Goal: Information Seeking & Learning: Learn about a topic

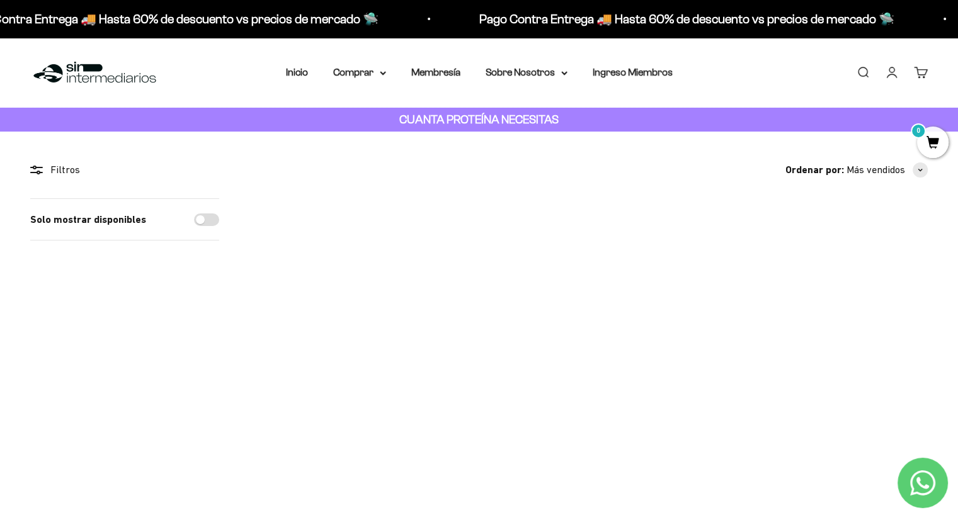
click at [895, 76] on link "Iniciar sesión" at bounding box center [892, 73] width 14 height 14
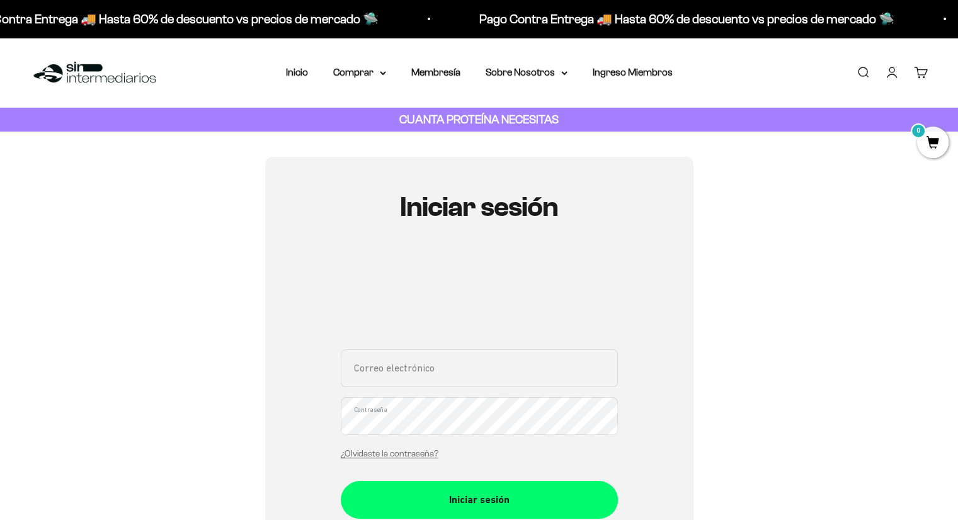
click at [391, 376] on input "Correo electrónico" at bounding box center [479, 369] width 277 height 38
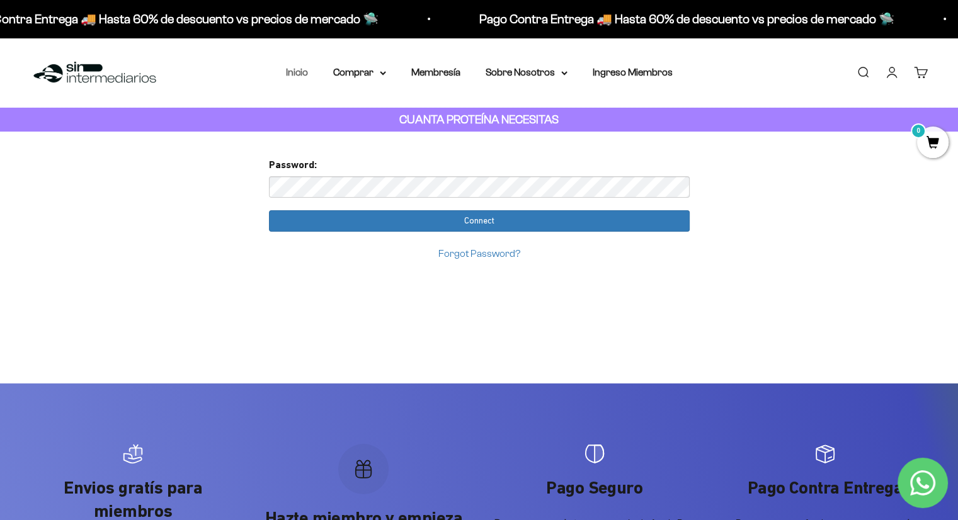
click at [299, 74] on link "Inicio" at bounding box center [297, 72] width 22 height 11
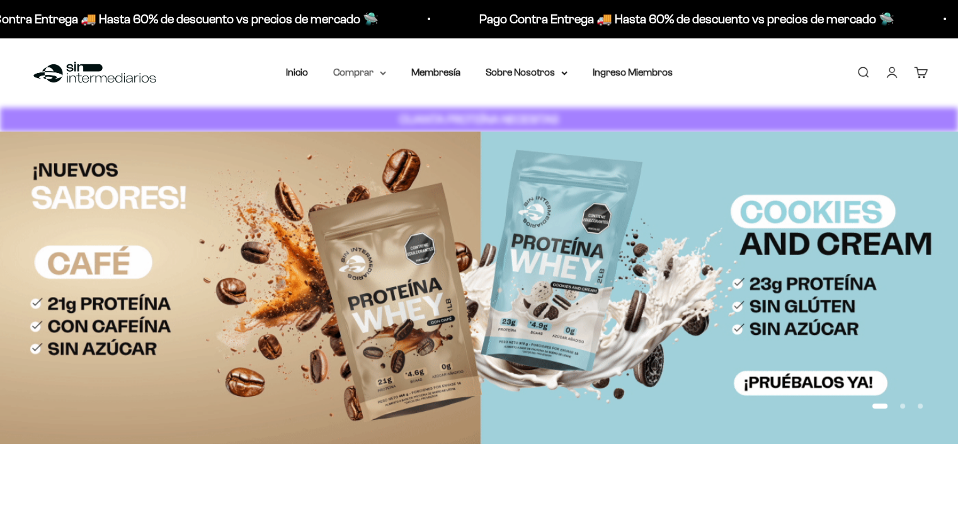
click at [382, 75] on icon at bounding box center [383, 73] width 6 height 4
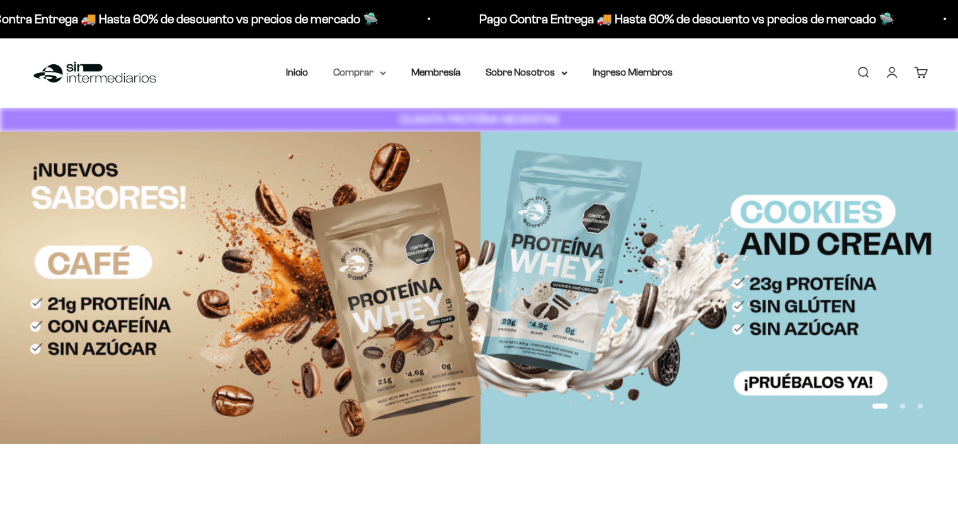
click at [383, 71] on icon at bounding box center [383, 73] width 6 height 4
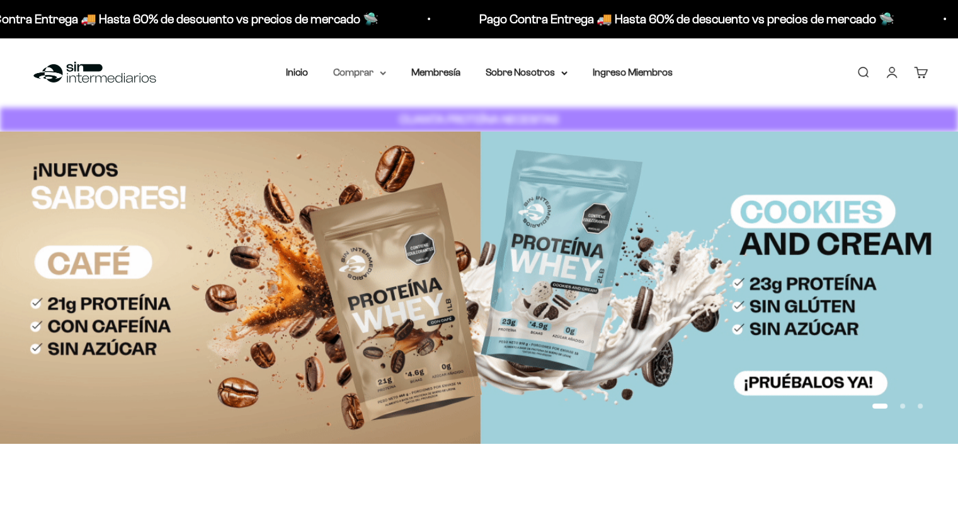
click at [383, 71] on icon at bounding box center [383, 73] width 6 height 4
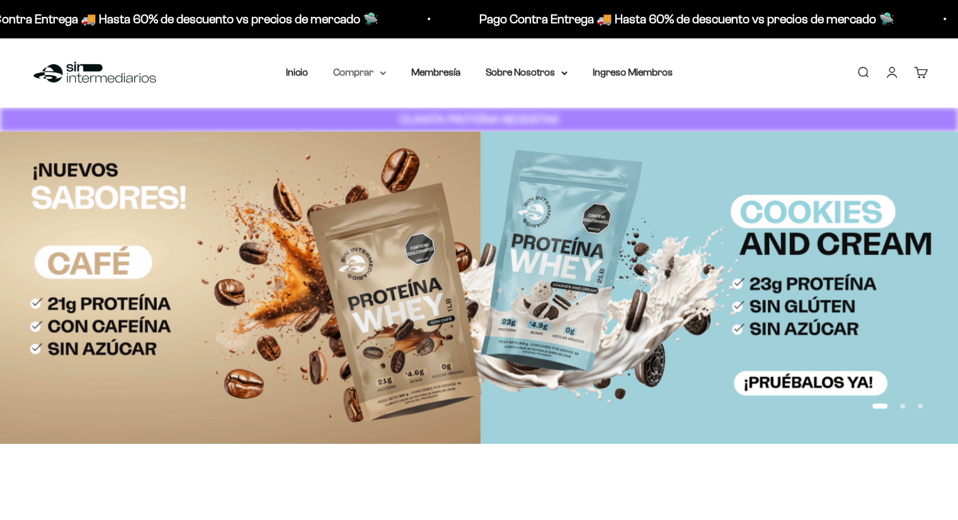
click at [370, 68] on summary "Comprar" at bounding box center [359, 72] width 53 height 16
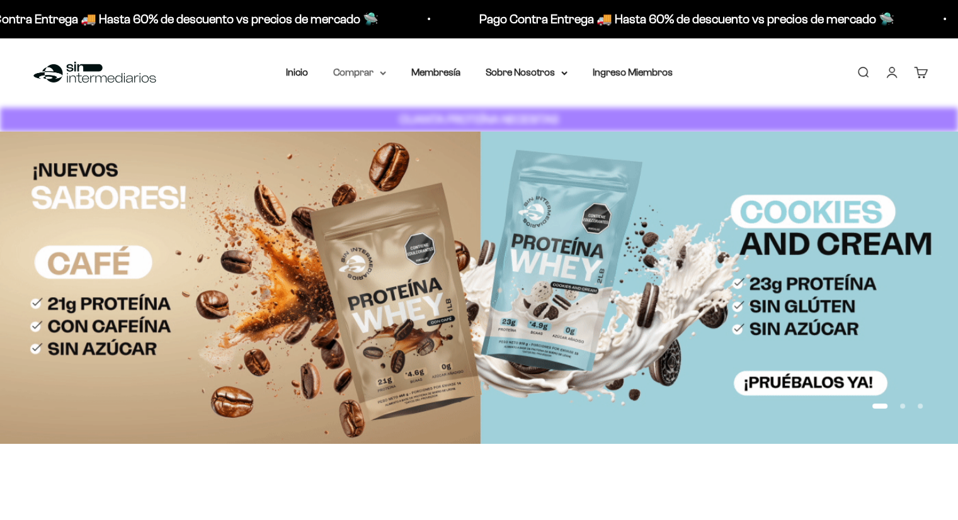
click at [386, 67] on summary "Comprar" at bounding box center [359, 72] width 53 height 16
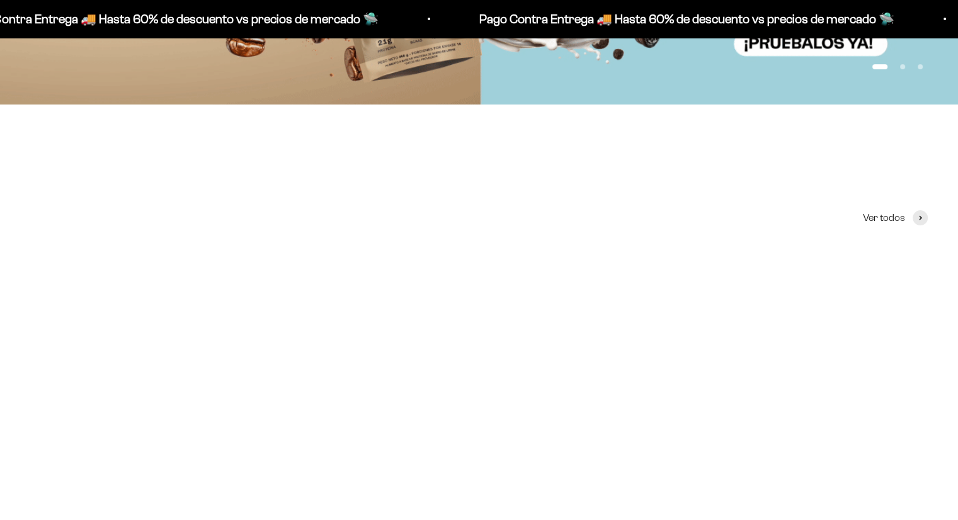
scroll to position [534, 0]
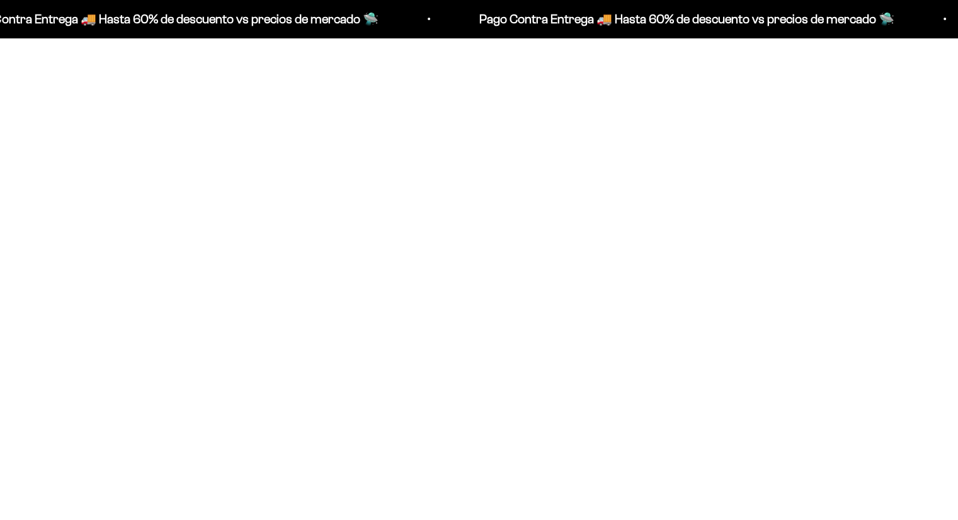
click at [474, 260] on img at bounding box center [479, 205] width 289 height 289
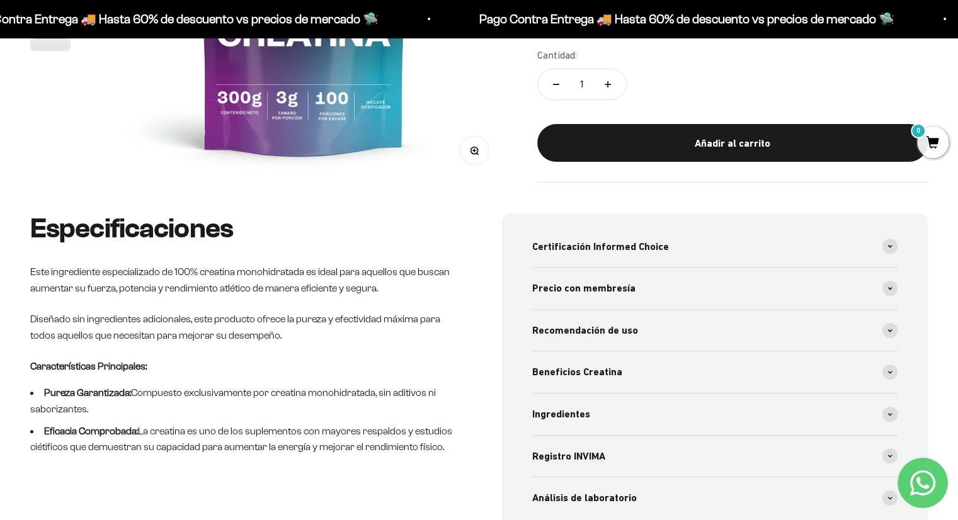
scroll to position [416, 0]
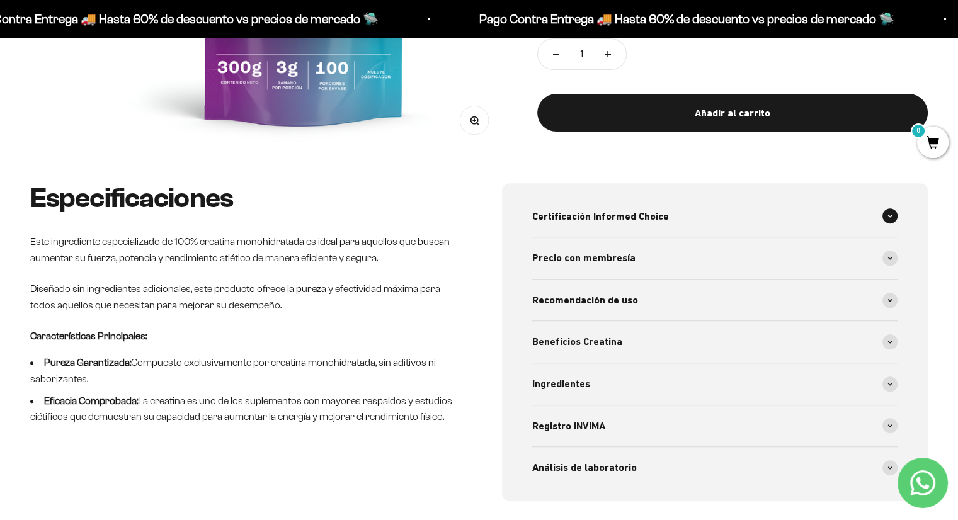
click at [880, 212] on div "Certificación Informed Choice" at bounding box center [715, 217] width 366 height 42
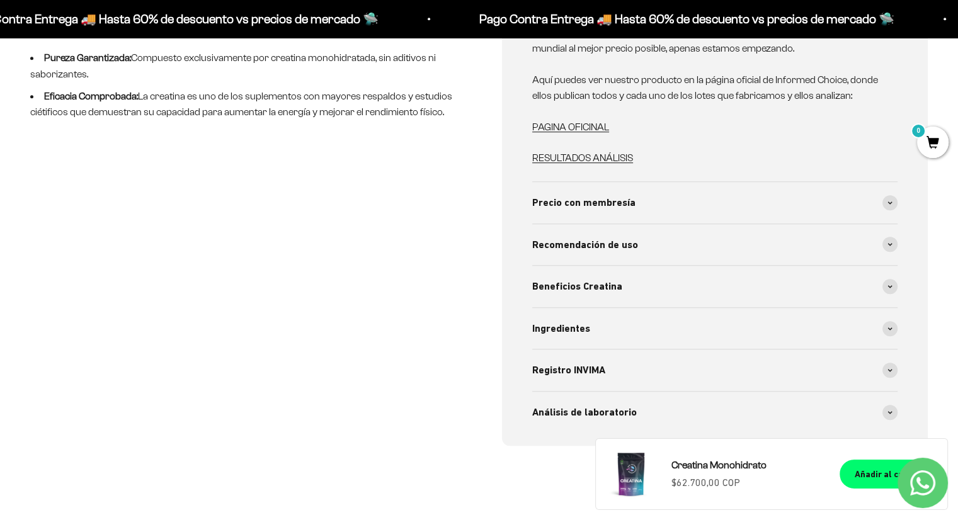
scroll to position [723, 0]
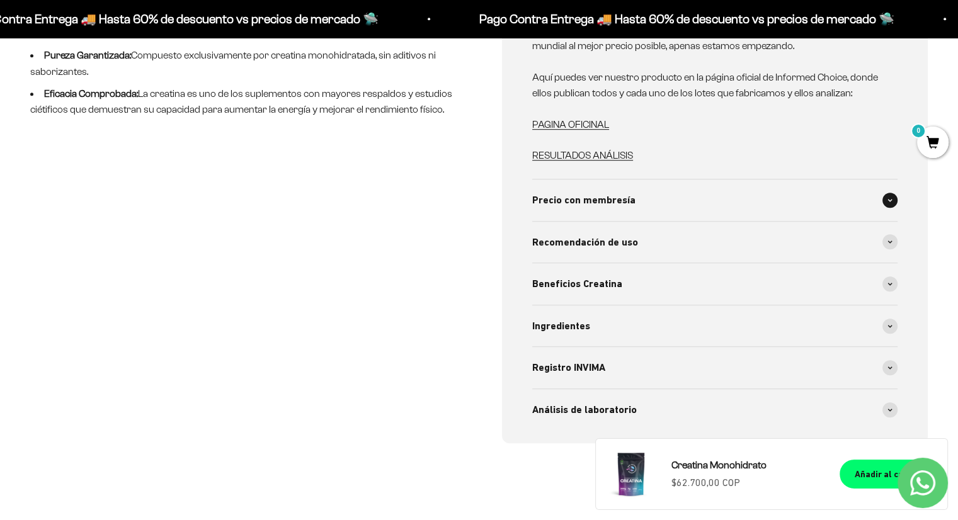
click at [782, 197] on div "Precio con membresía" at bounding box center [715, 201] width 366 height 42
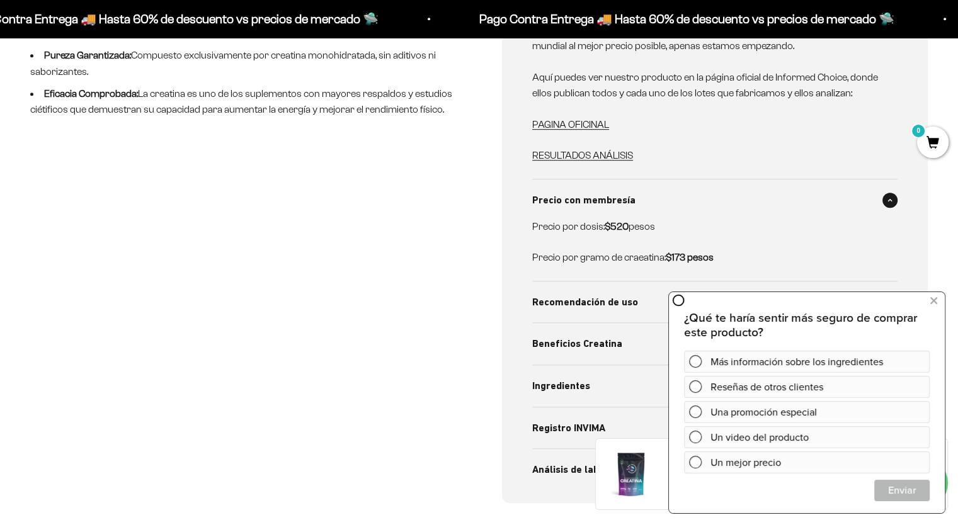
click at [738, 297] on div "¿Qué te haría sentir más seguro de comprar este producto? Más información sobre…" at bounding box center [807, 402] width 276 height 222
click at [934, 298] on icon at bounding box center [934, 301] width 7 height 16
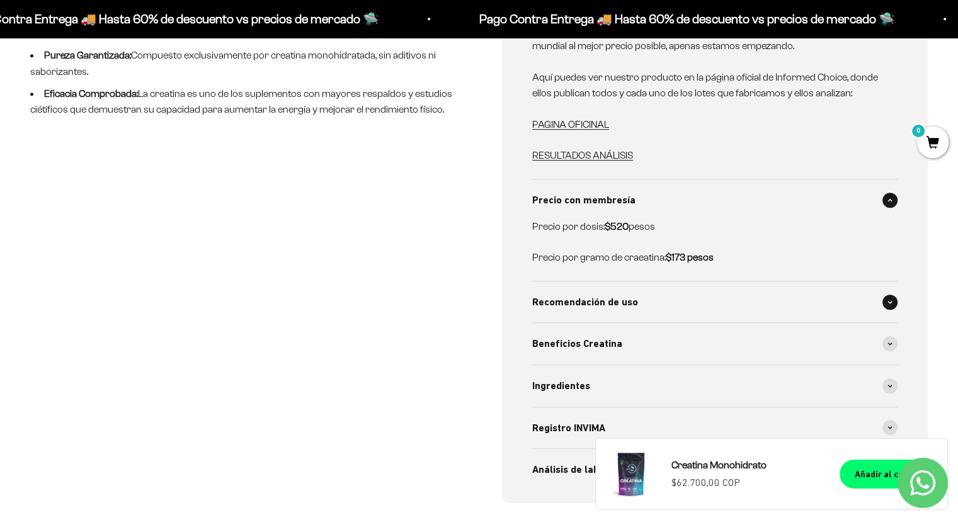
click at [868, 301] on div "Recomendación de uso" at bounding box center [715, 303] width 366 height 42
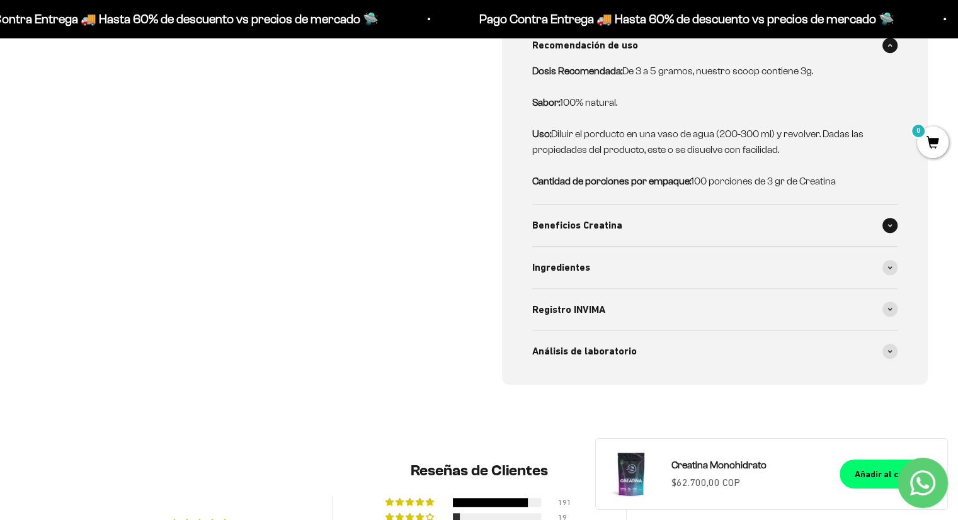
scroll to position [980, 0]
click at [811, 226] on div "Beneficios Creatina" at bounding box center [715, 226] width 366 height 42
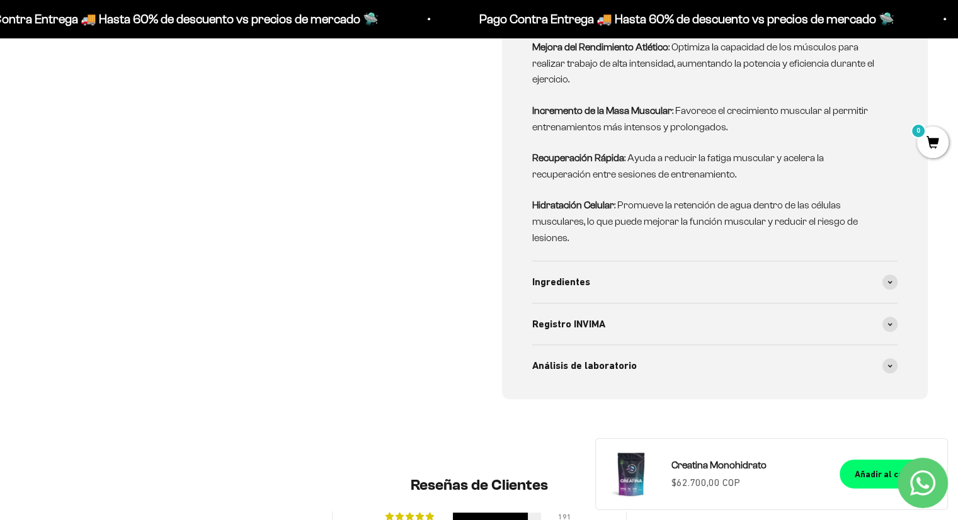
scroll to position [1240, 0]
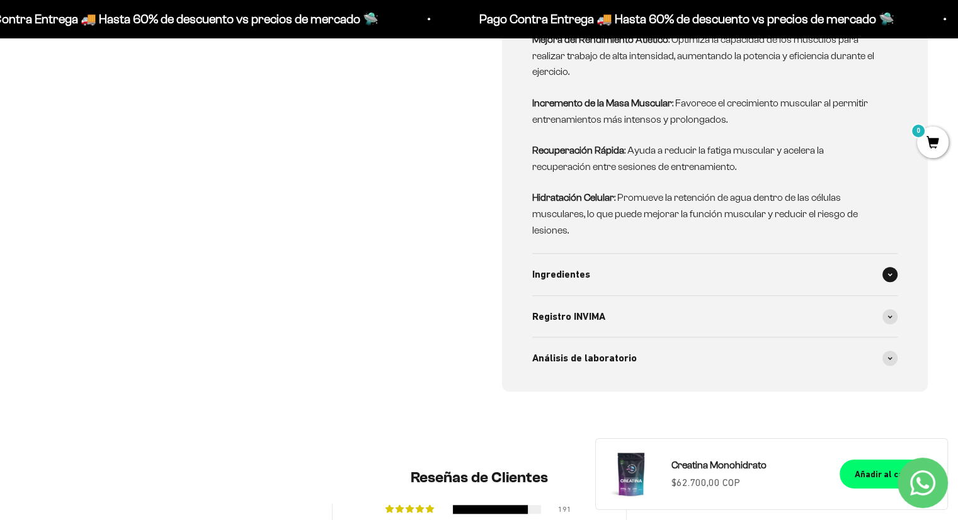
click at [801, 255] on div "Ingredientes" at bounding box center [715, 275] width 366 height 42
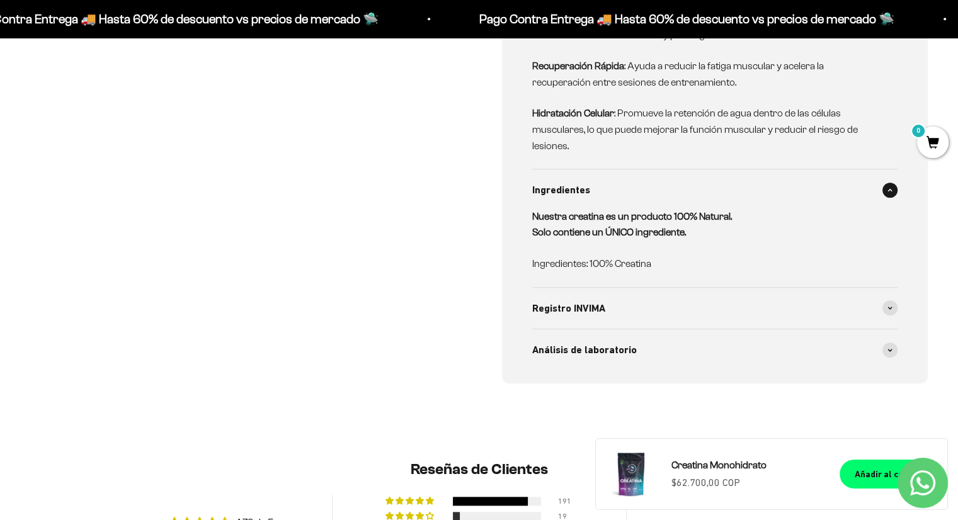
scroll to position [1339, 0]
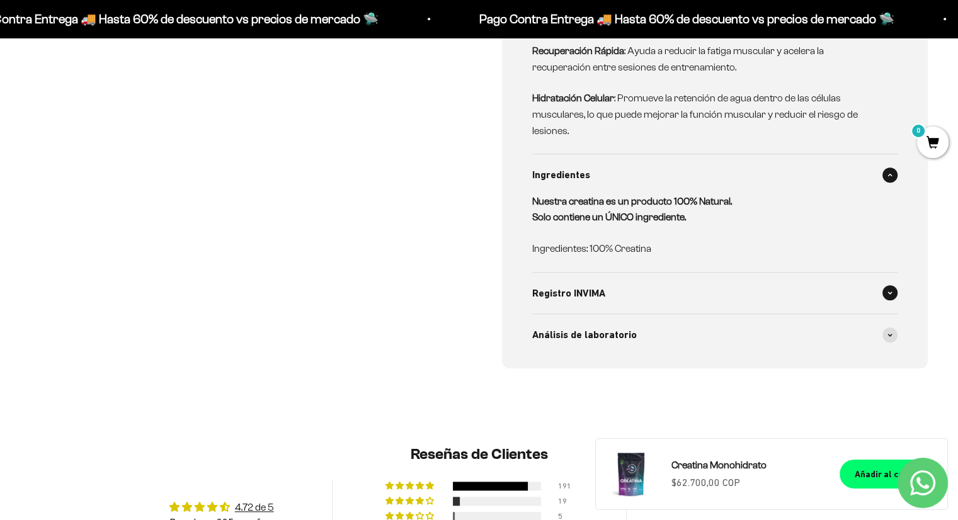
click at [774, 302] on div "Registro INVIMA" at bounding box center [715, 294] width 366 height 42
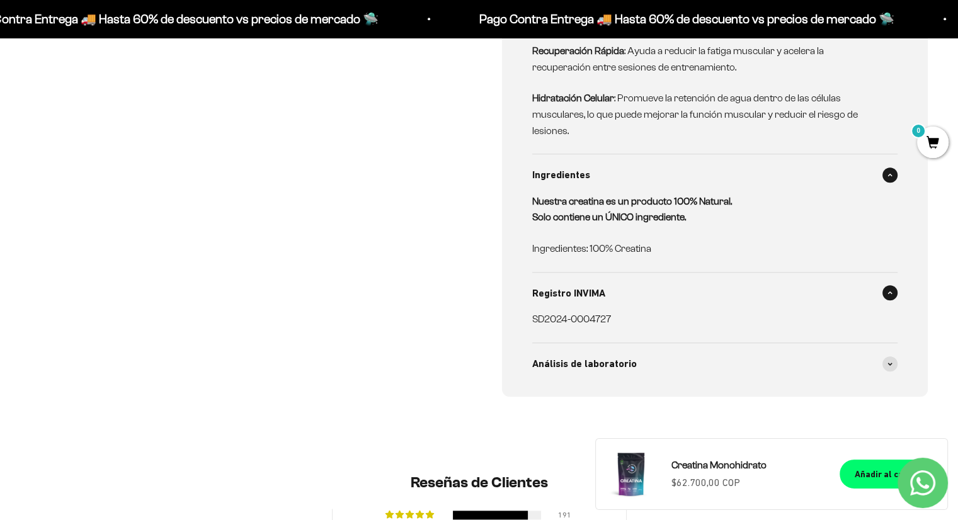
scroll to position [1411, 0]
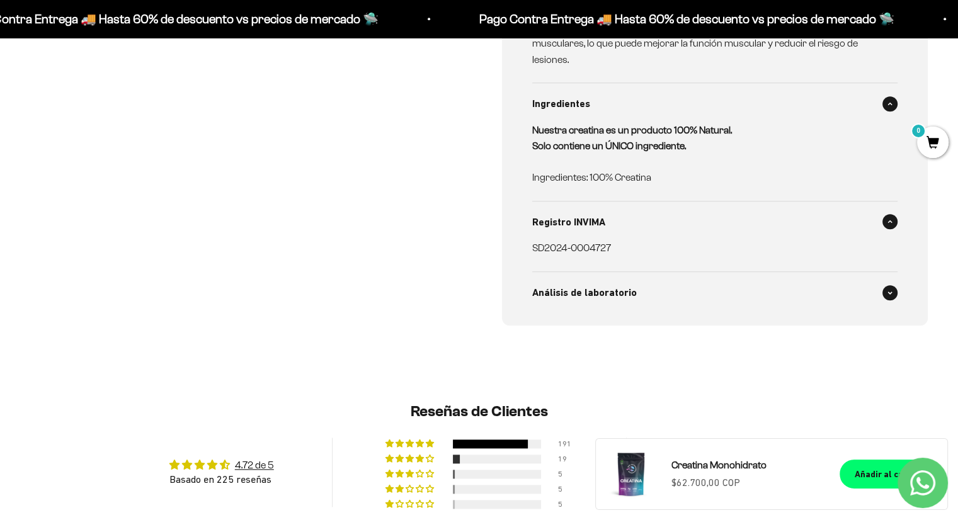
click at [765, 275] on div "Análisis de laboratorio" at bounding box center [715, 293] width 366 height 42
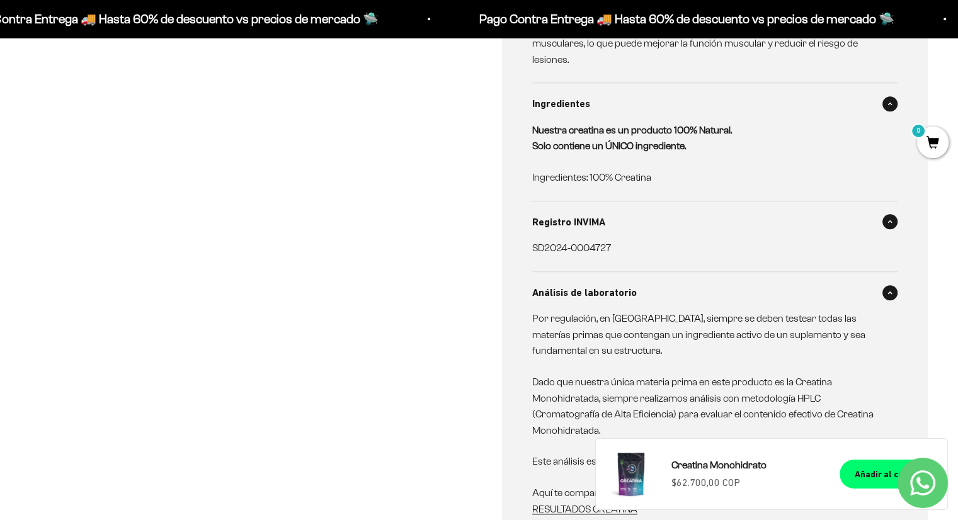
scroll to position [1428, 0]
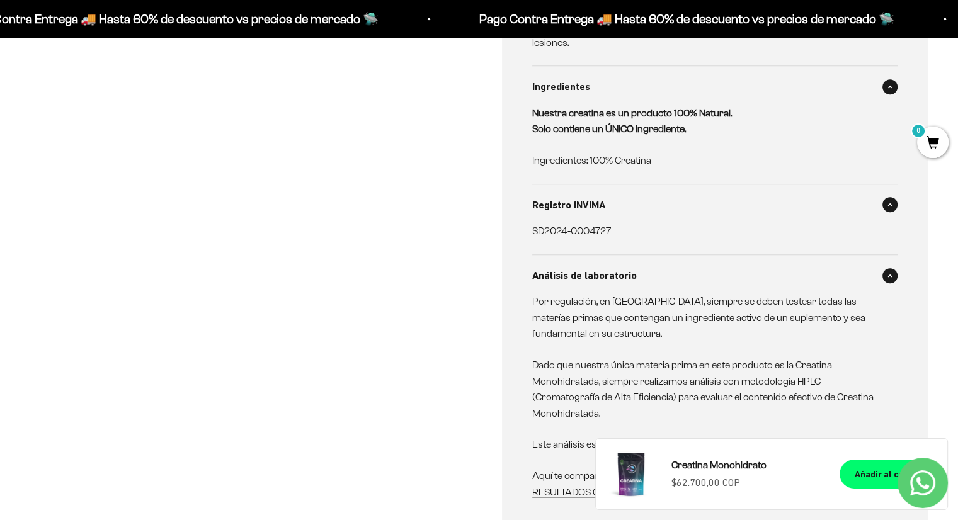
click at [765, 275] on div "Análisis de laboratorio" at bounding box center [715, 276] width 366 height 42
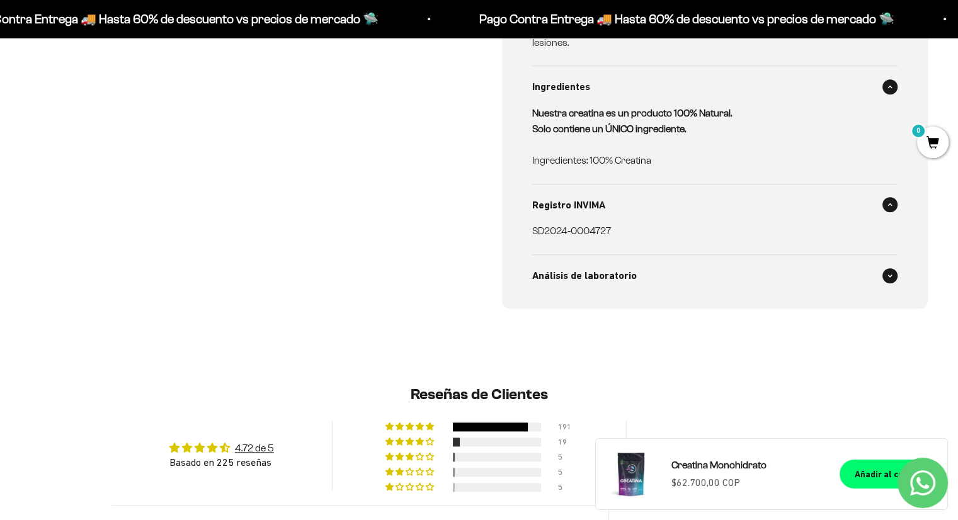
click at [765, 275] on div "Análisis de laboratorio" at bounding box center [715, 276] width 366 height 42
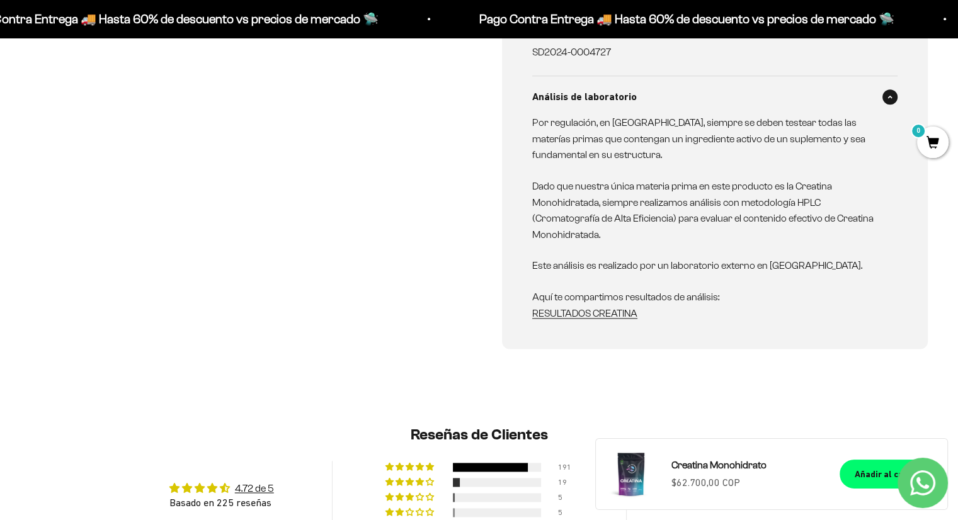
scroll to position [1608, 0]
click at [607, 311] on link "RESULTADOS CREATINA" at bounding box center [584, 312] width 105 height 11
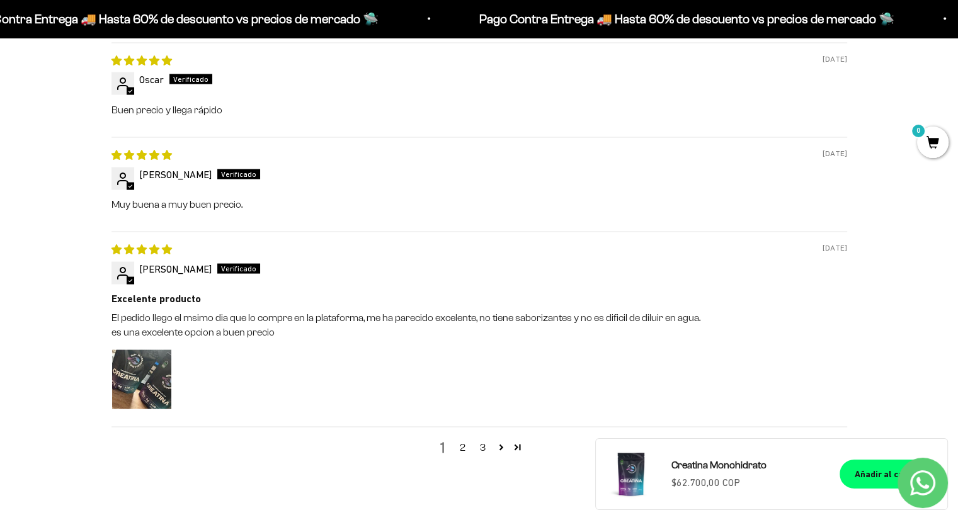
scroll to position [2588, 0]
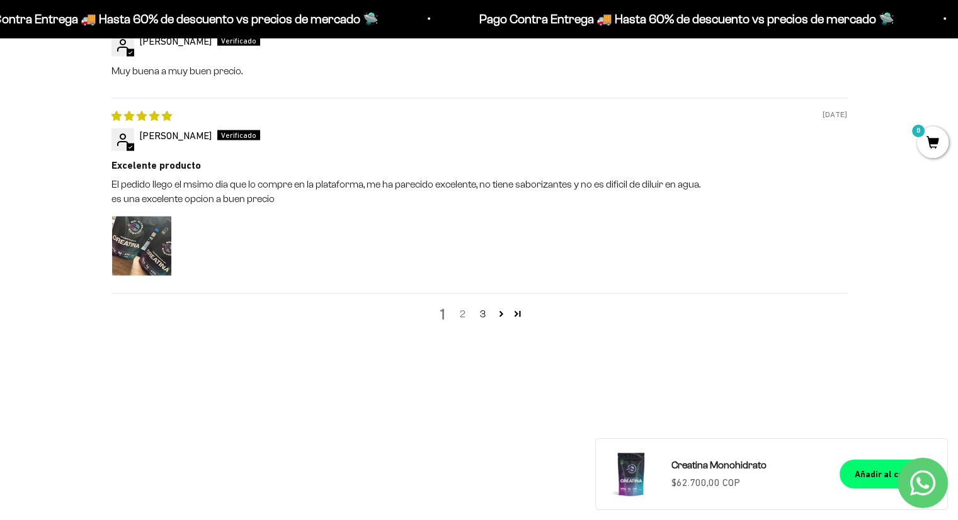
click at [462, 315] on link "2" at bounding box center [463, 314] width 20 height 15
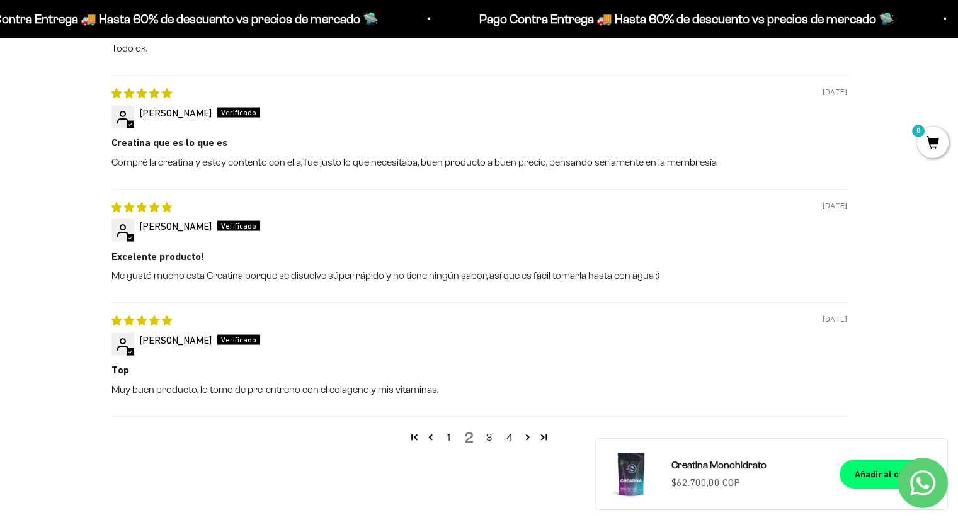
scroll to position [2437, 0]
click at [483, 434] on link "3" at bounding box center [489, 436] width 20 height 15
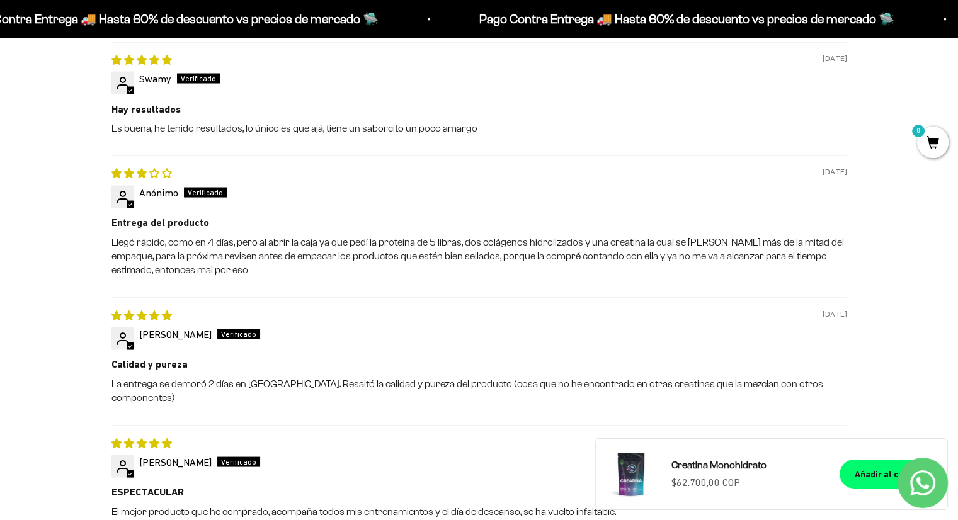
scroll to position [2526, 0]
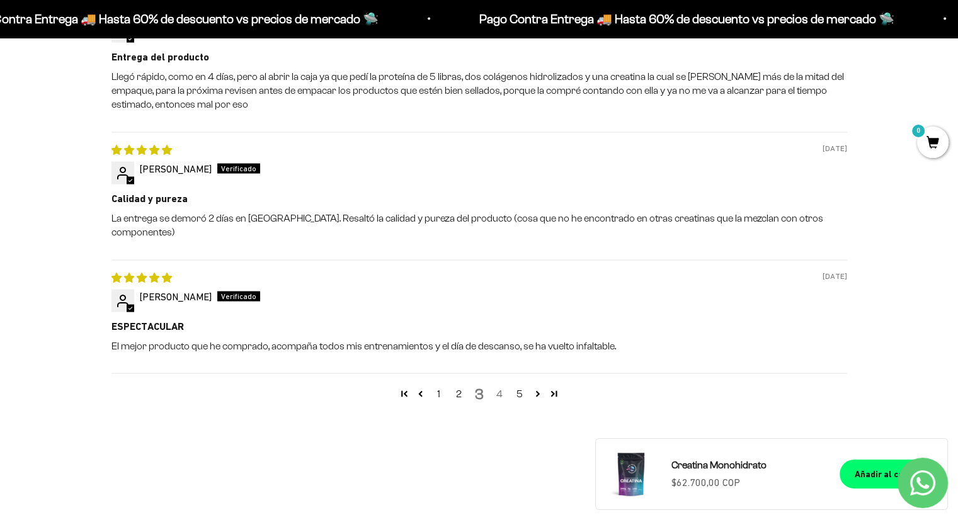
click at [494, 387] on link "4" at bounding box center [500, 394] width 20 height 15
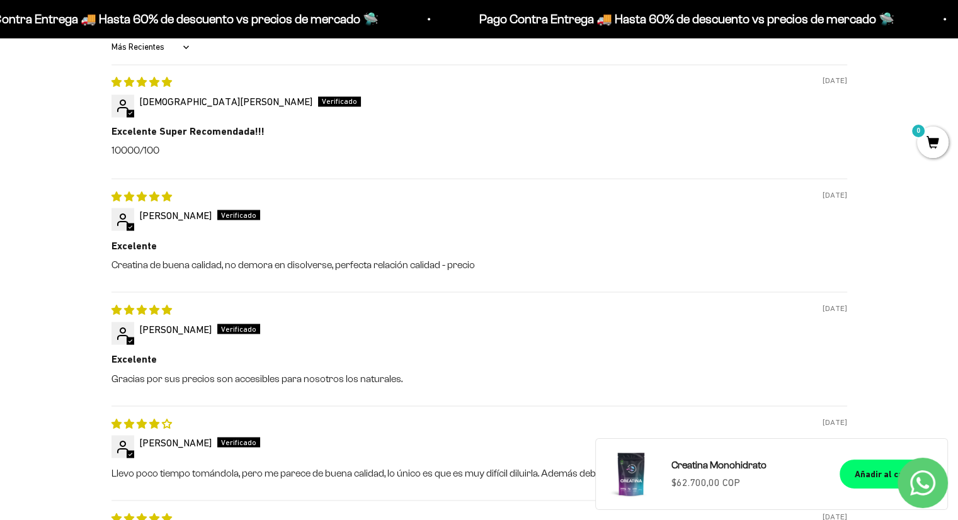
scroll to position [2521, 0]
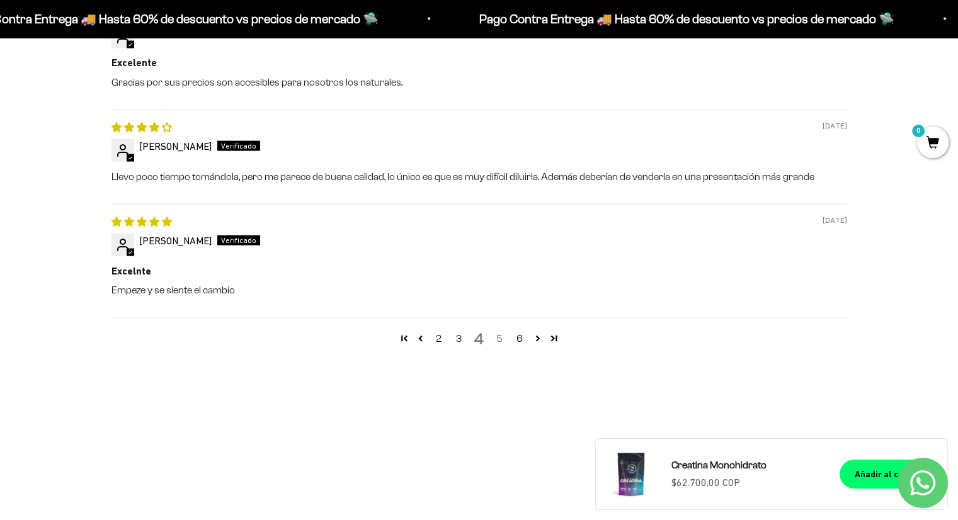
click at [503, 338] on link "5" at bounding box center [500, 338] width 20 height 15
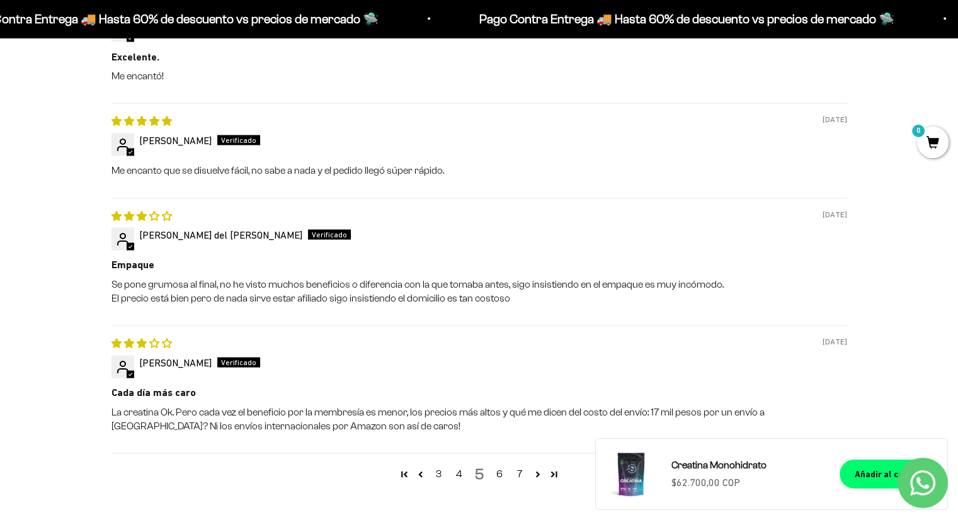
scroll to position [2416, 0]
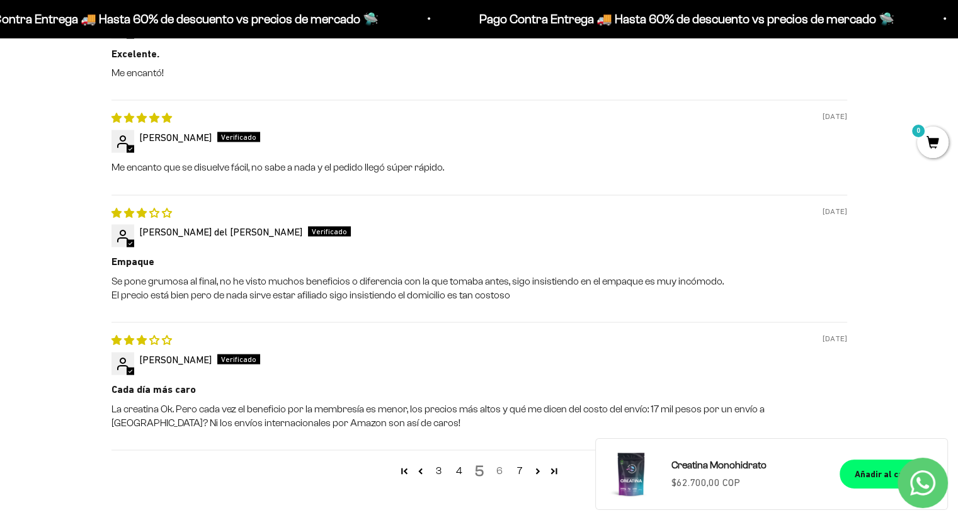
click at [497, 469] on link "6" at bounding box center [500, 471] width 20 height 15
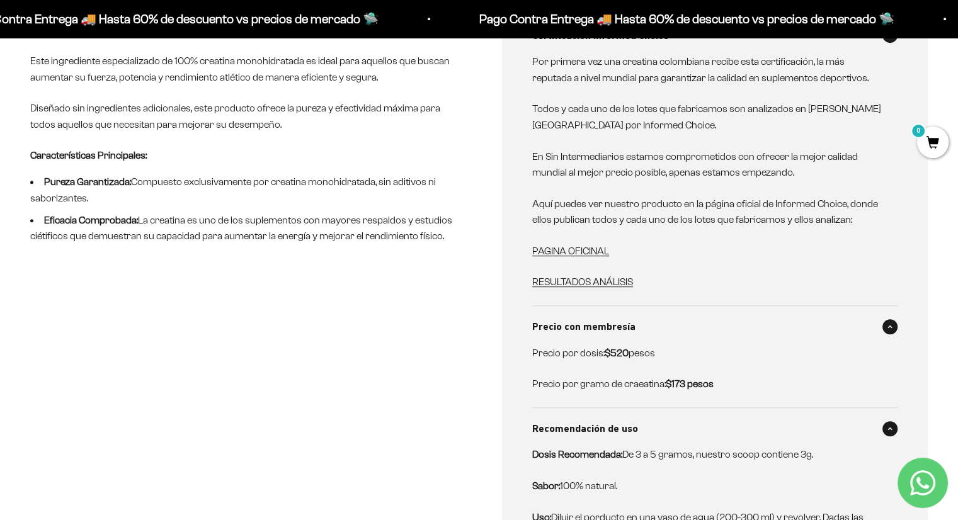
scroll to position [0, 0]
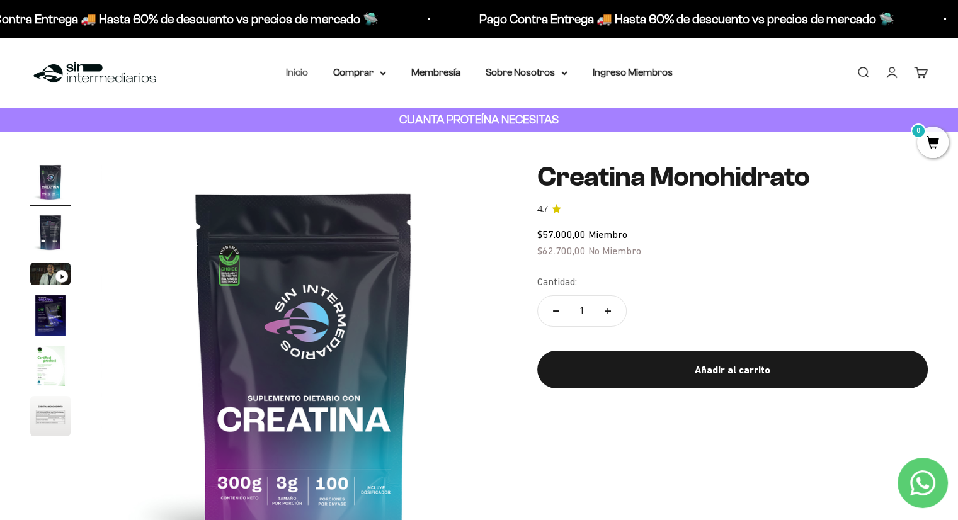
click at [302, 76] on link "Inicio" at bounding box center [297, 72] width 22 height 11
